Goal: Check status: Check status

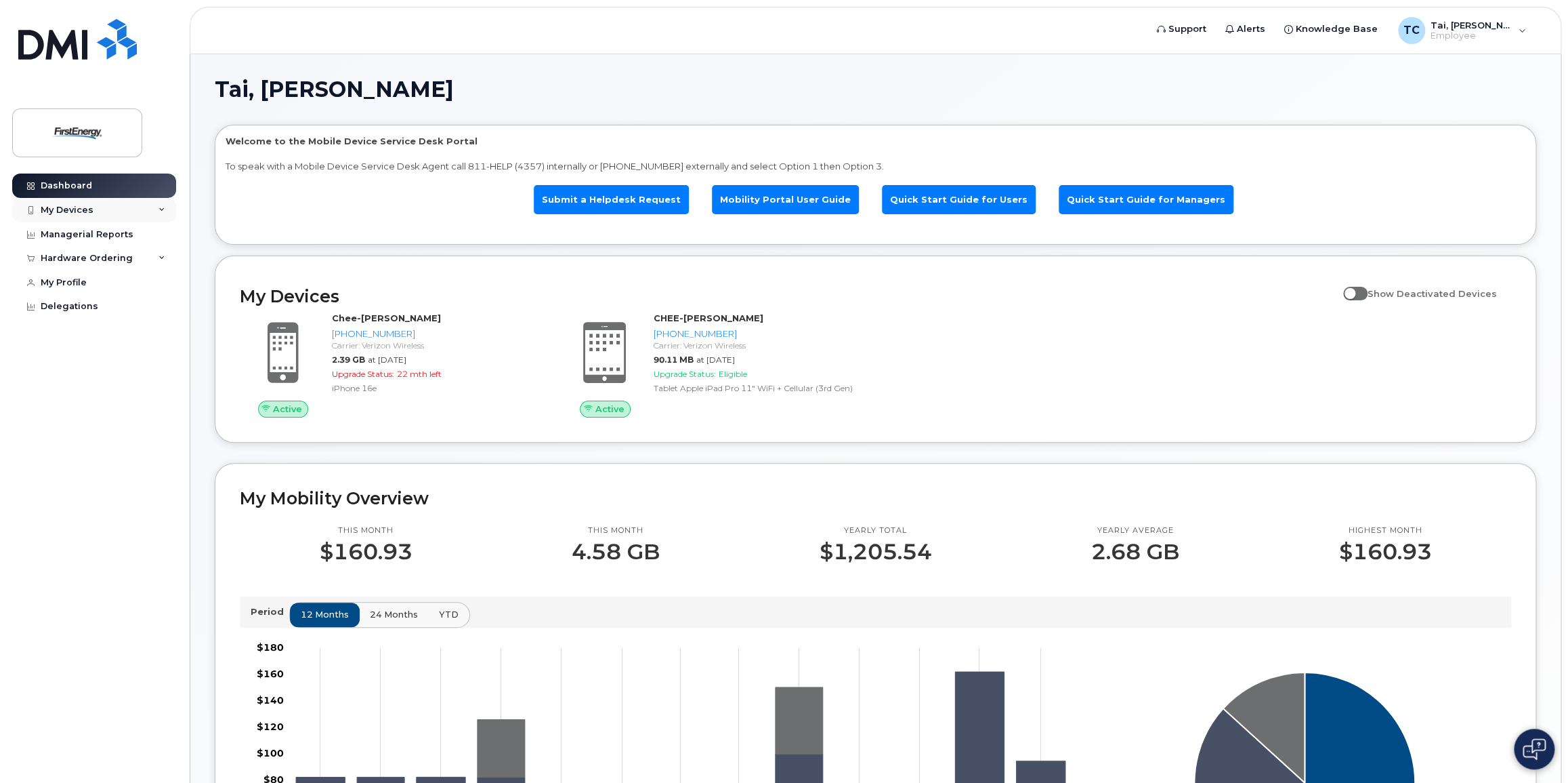
click at [159, 213] on div "My Devices" at bounding box center [94, 210] width 164 height 24
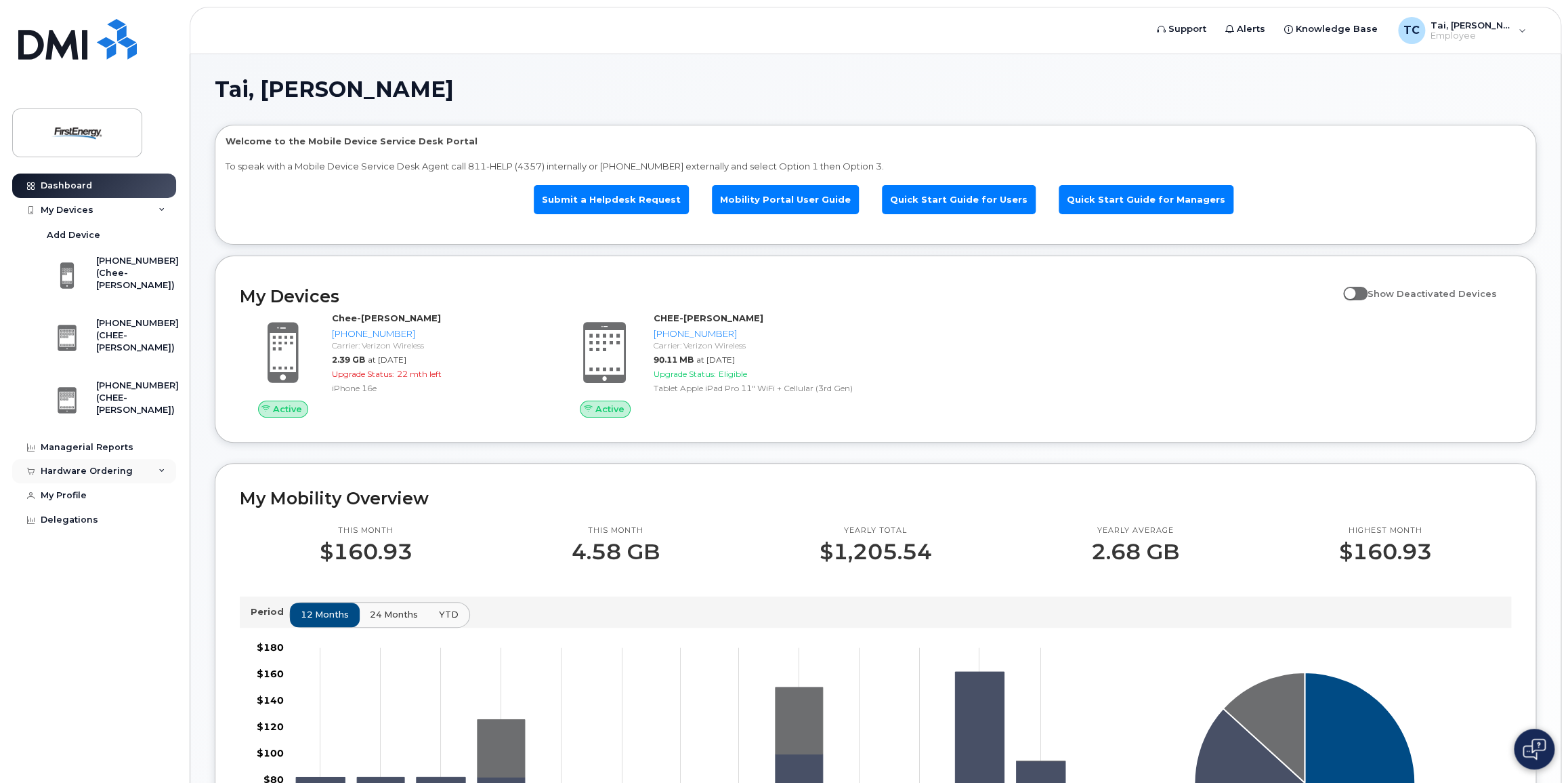
click at [164, 473] on icon at bounding box center [162, 471] width 7 height 7
click at [91, 494] on div "My Orders" at bounding box center [71, 496] width 49 height 12
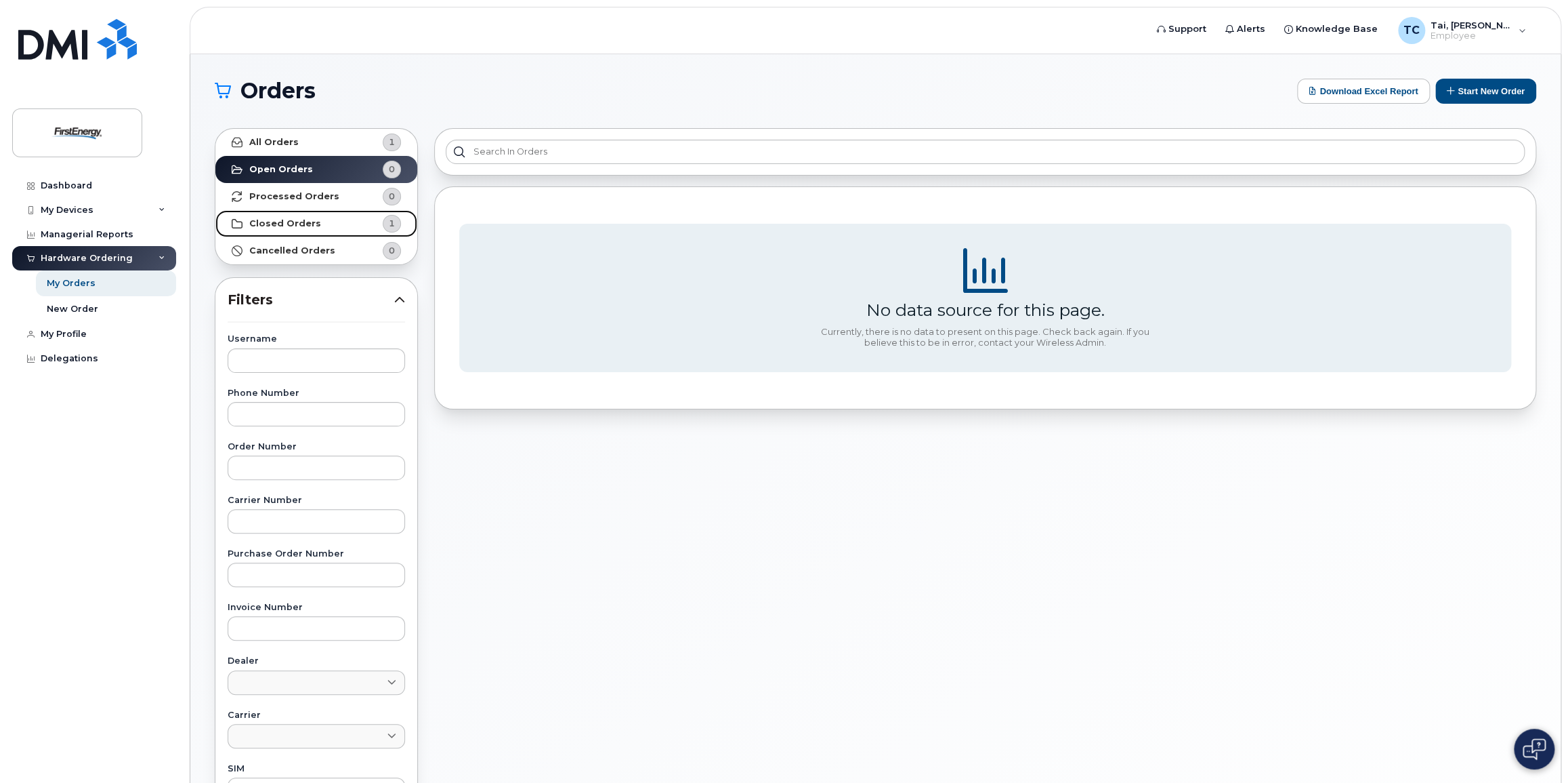
click at [297, 230] on link "Closed Orders 1" at bounding box center [317, 224] width 202 height 28
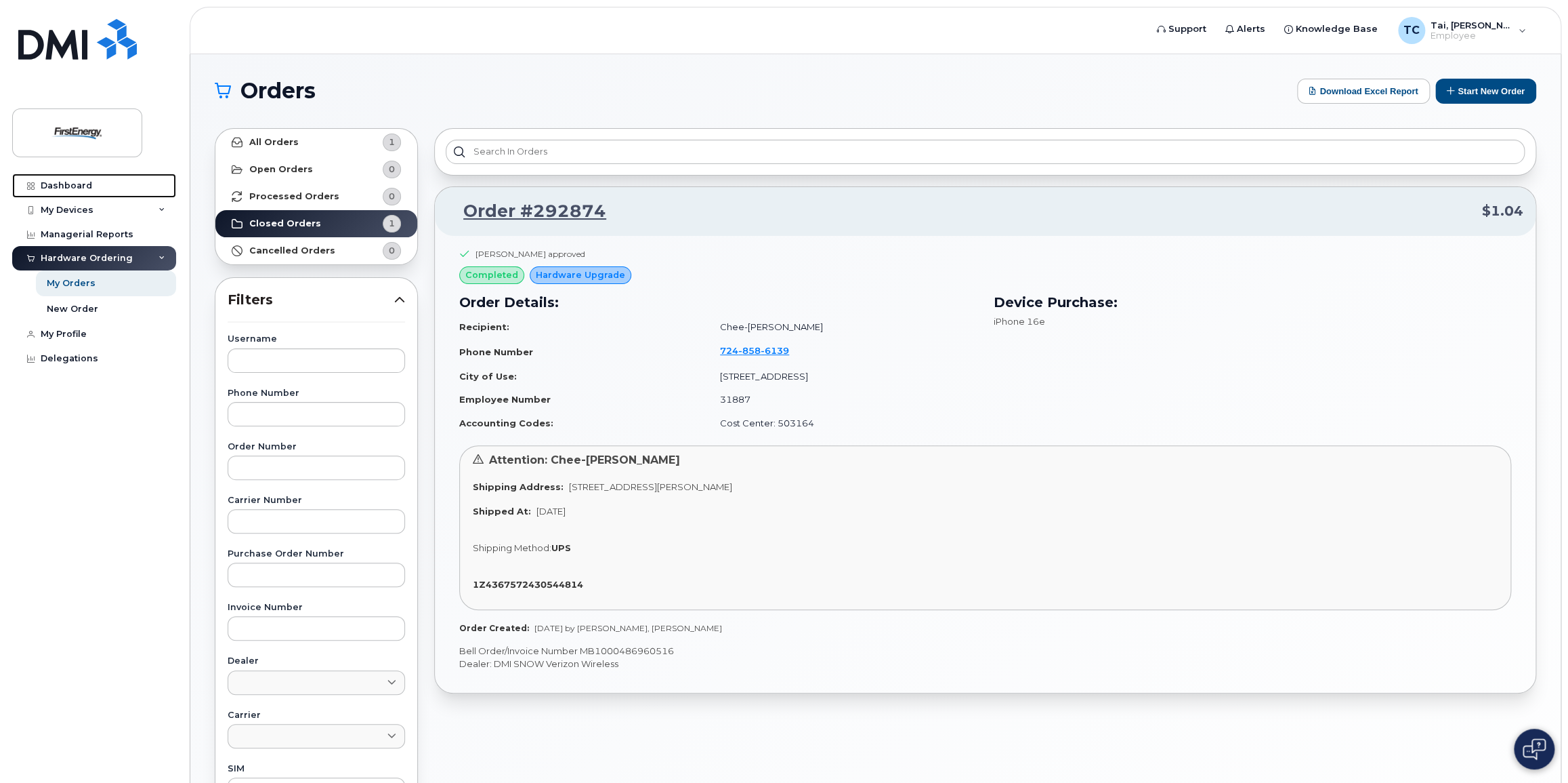
drag, startPoint x: 87, startPoint y: 188, endPoint x: 185, endPoint y: 198, distance: 98.5
click at [87, 188] on div "Dashboard" at bounding box center [67, 186] width 51 height 11
